Goal: Transaction & Acquisition: Obtain resource

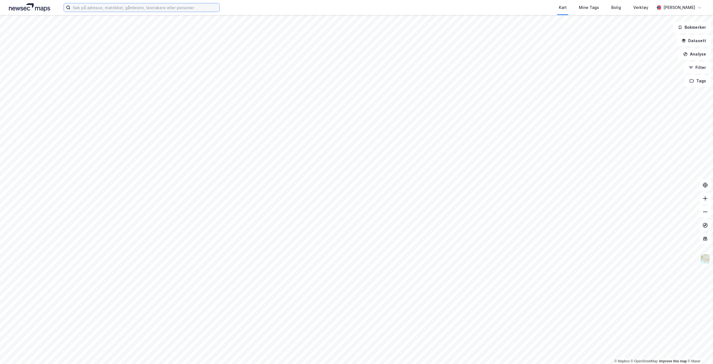
click at [82, 6] on input at bounding box center [145, 7] width 149 height 8
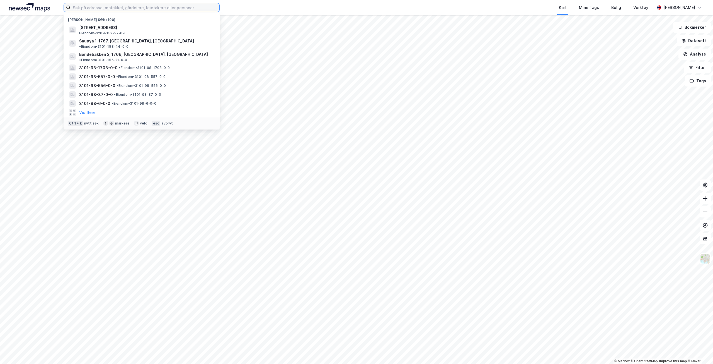
click at [94, 10] on input at bounding box center [145, 7] width 149 height 8
paste input "1124-35/434"
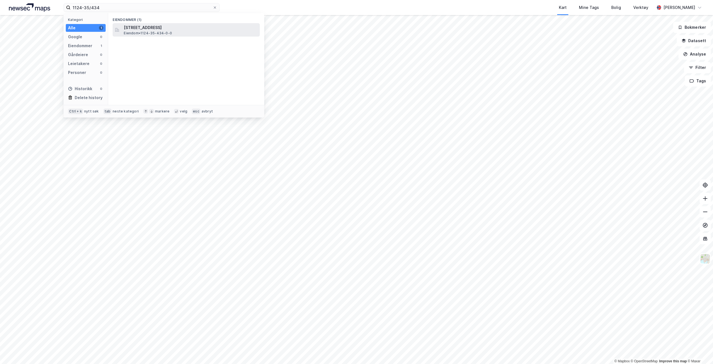
click at [151, 27] on span "[STREET_ADDRESS]" at bounding box center [191, 27] width 134 height 7
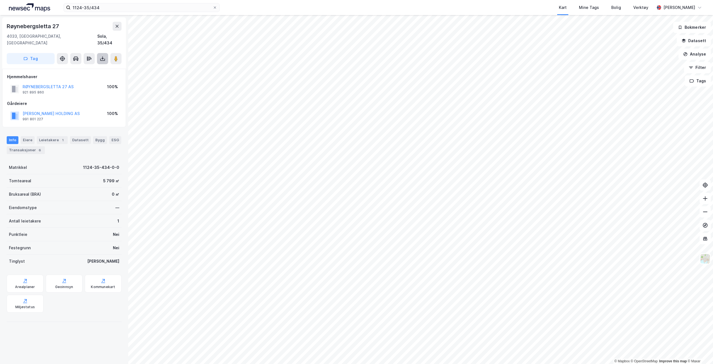
click at [100, 59] on icon at bounding box center [102, 60] width 5 height 2
click at [87, 76] on div "Last ned matrikkelrapport" at bounding box center [82, 78] width 46 height 4
click at [28, 6] on img at bounding box center [29, 7] width 41 height 8
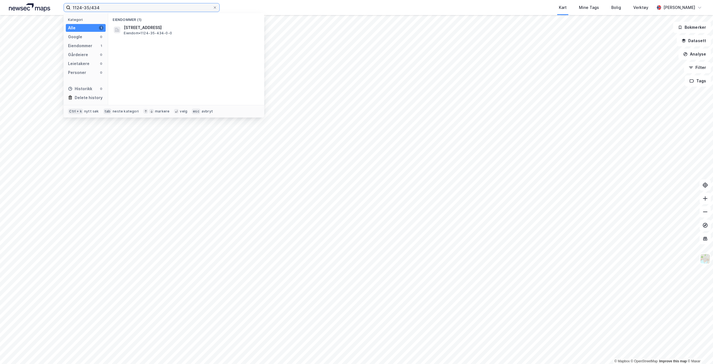
drag, startPoint x: 103, startPoint y: 7, endPoint x: 50, endPoint y: 8, distance: 52.5
click at [50, 8] on div "1124-35/434 Kategori Alle 1 Google 0 Eiendommer 1 Gårdeiere 0 Leietakere 0 Pers…" at bounding box center [356, 7] width 713 height 15
paste input "80"
type input "1124-35/480"
click at [146, 26] on span "[STREET_ADDRESS]" at bounding box center [143, 27] width 38 height 7
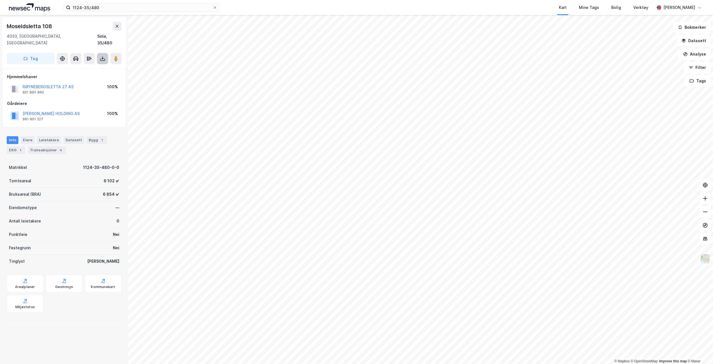
click at [103, 56] on icon at bounding box center [103, 59] width 6 height 6
click at [91, 76] on div "Last ned matrikkelrapport" at bounding box center [82, 78] width 46 height 4
